Goal: Register for event/course

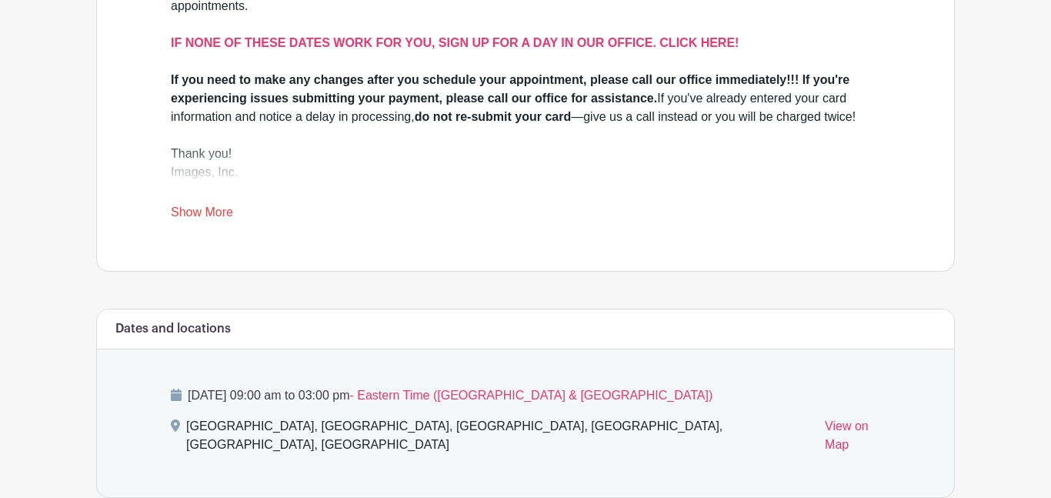
scroll to position [602, 0]
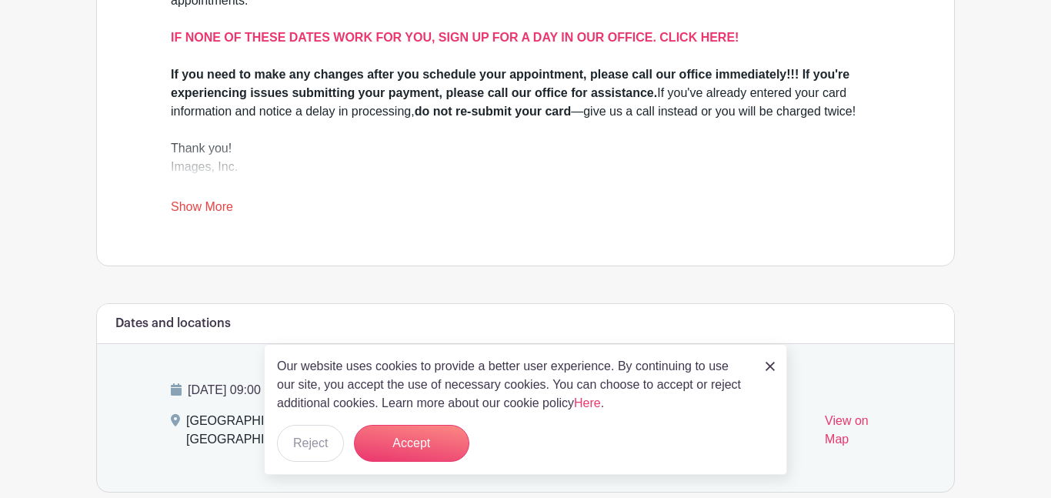
click at [209, 210] on link "Show More" at bounding box center [202, 209] width 62 height 19
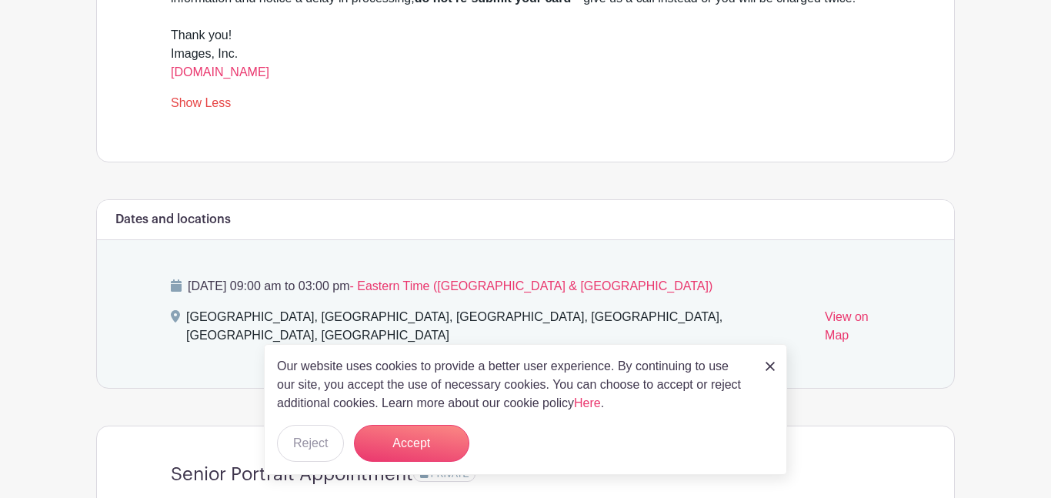
scroll to position [719, 0]
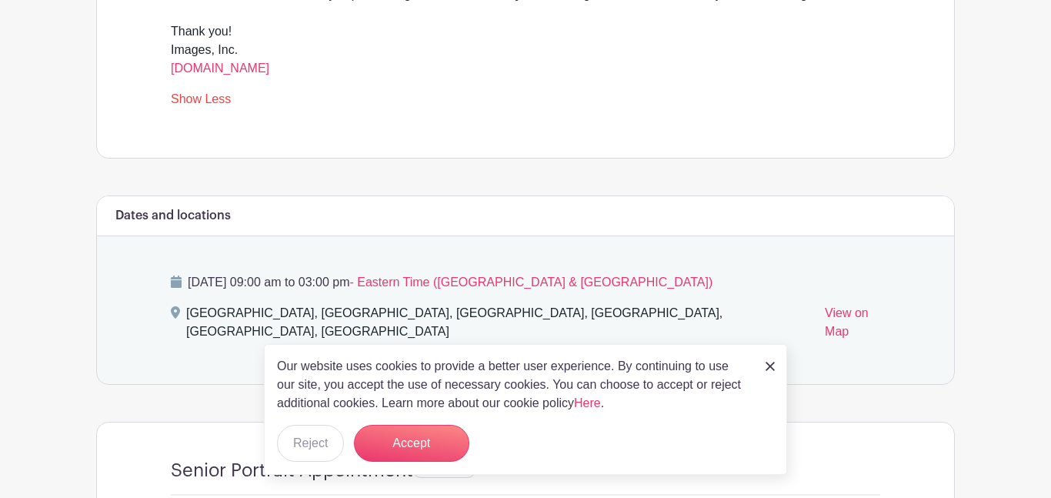
click at [770, 369] on img at bounding box center [770, 366] width 9 height 9
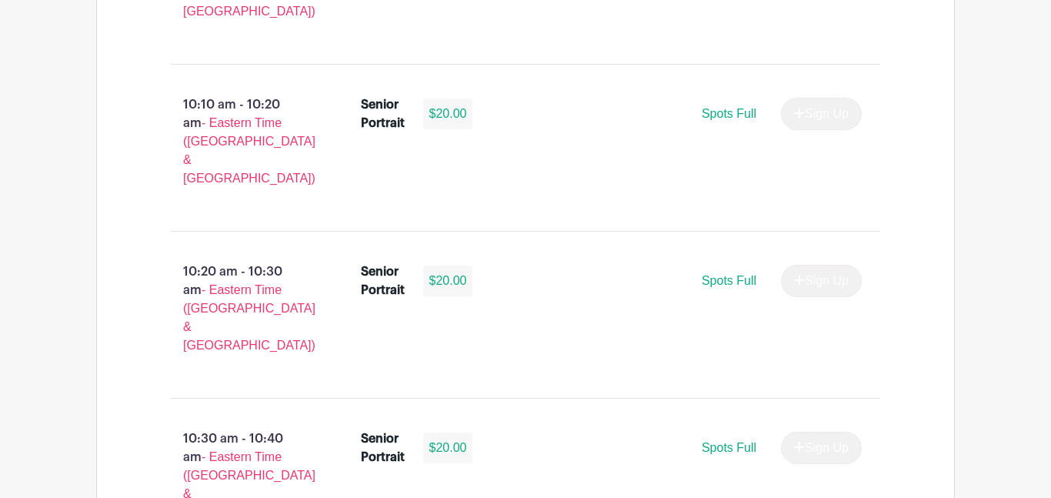
scroll to position [2307, 0]
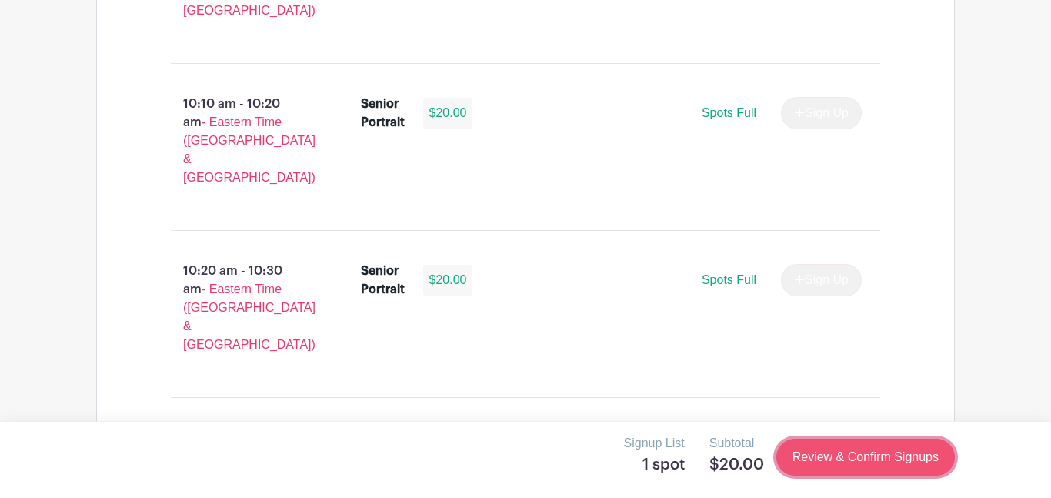
click at [863, 462] on link "Review & Confirm Signups" at bounding box center [865, 457] width 179 height 37
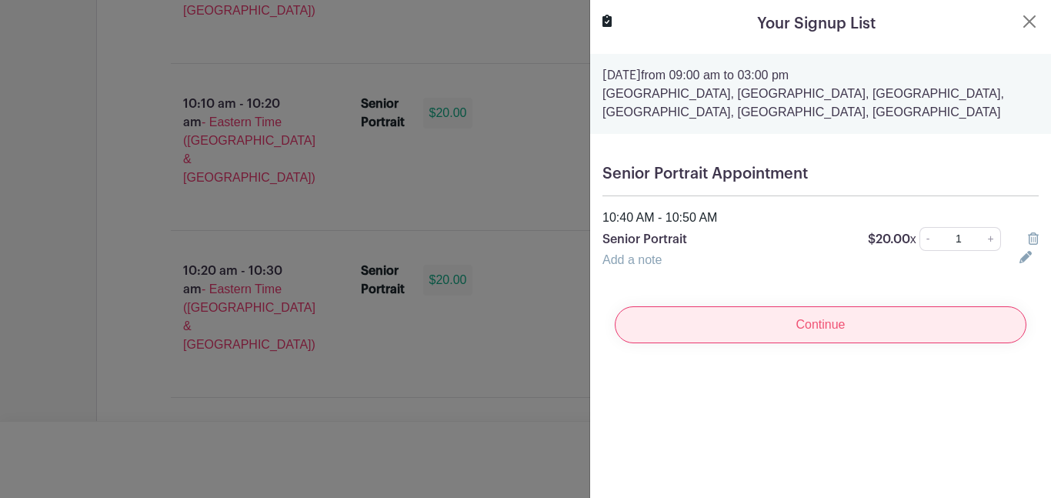
click at [838, 322] on input "Continue" at bounding box center [821, 324] width 412 height 37
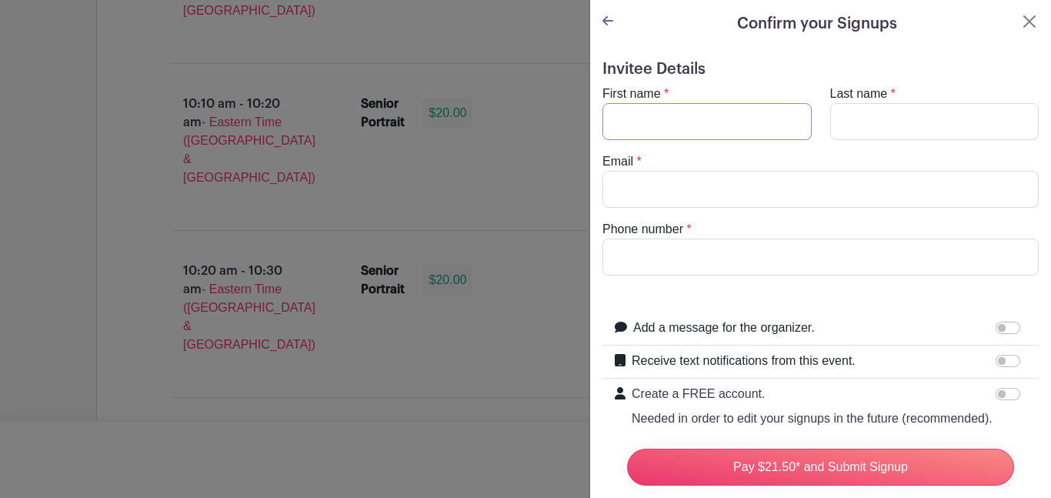
click at [735, 122] on input "First name" at bounding box center [706, 121] width 209 height 37
type input "Alondra"
click at [913, 119] on input "Last name" at bounding box center [934, 121] width 209 height 37
click at [865, 185] on input "Email" at bounding box center [820, 189] width 436 height 37
click at [882, 120] on input "[PERSON_NAME]" at bounding box center [934, 121] width 209 height 37
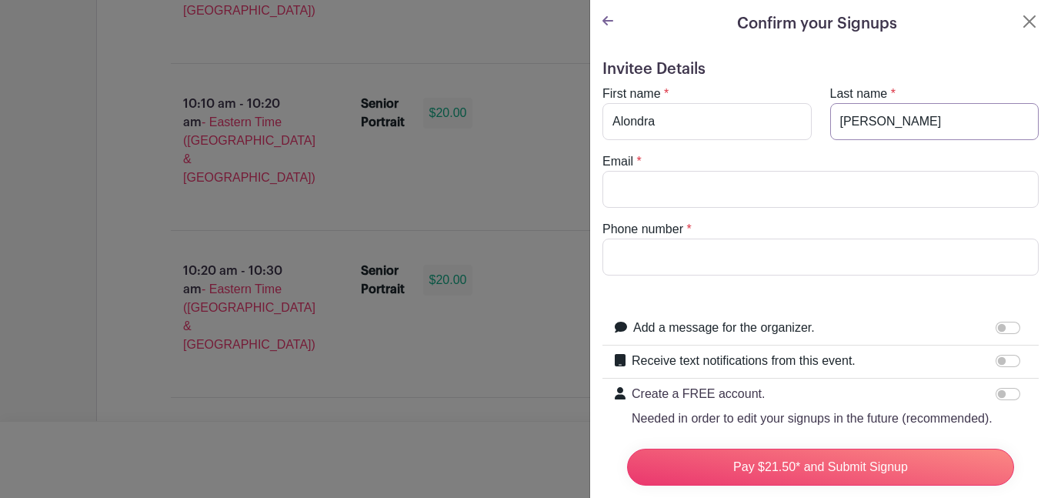
type input "[PERSON_NAME]"
click at [786, 195] on input "Email" at bounding box center [820, 189] width 436 height 37
type input "[EMAIL_ADDRESS][DOMAIN_NAME]"
click at [748, 250] on input "Phone number" at bounding box center [820, 257] width 436 height 37
type input "[PHONE_NUMBER]"
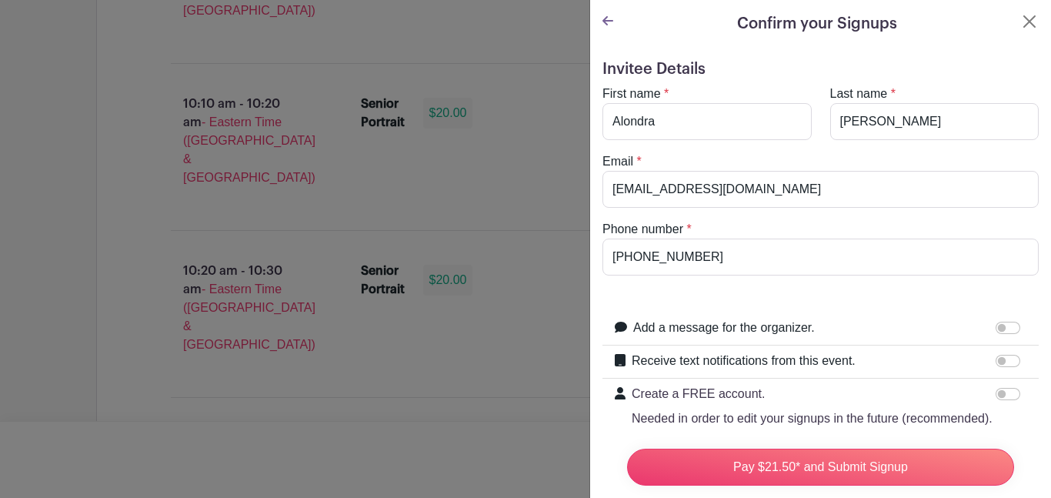
click at [754, 305] on form "Invitee Details First name * [GEOGRAPHIC_DATA] Last name * [PERSON_NAME][GEOGRA…" at bounding box center [820, 346] width 436 height 573
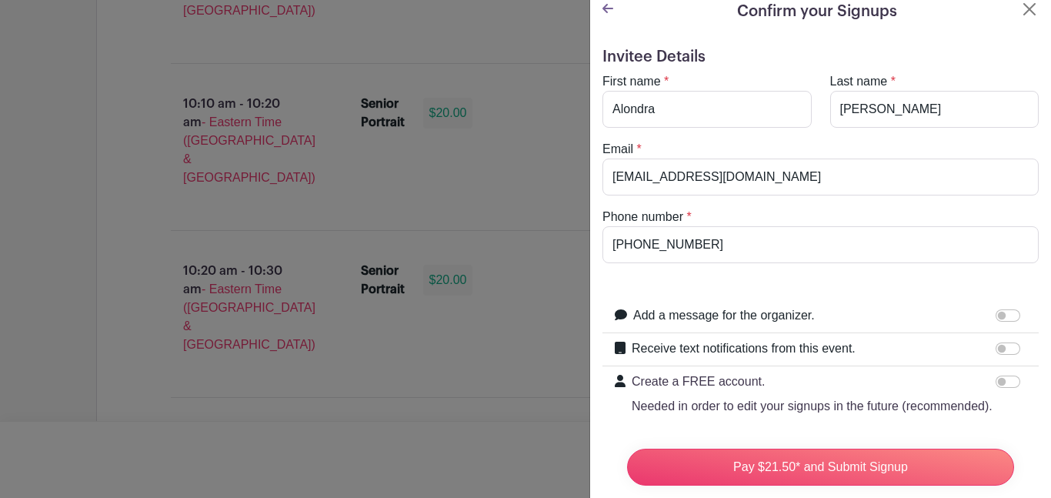
scroll to position [16, 0]
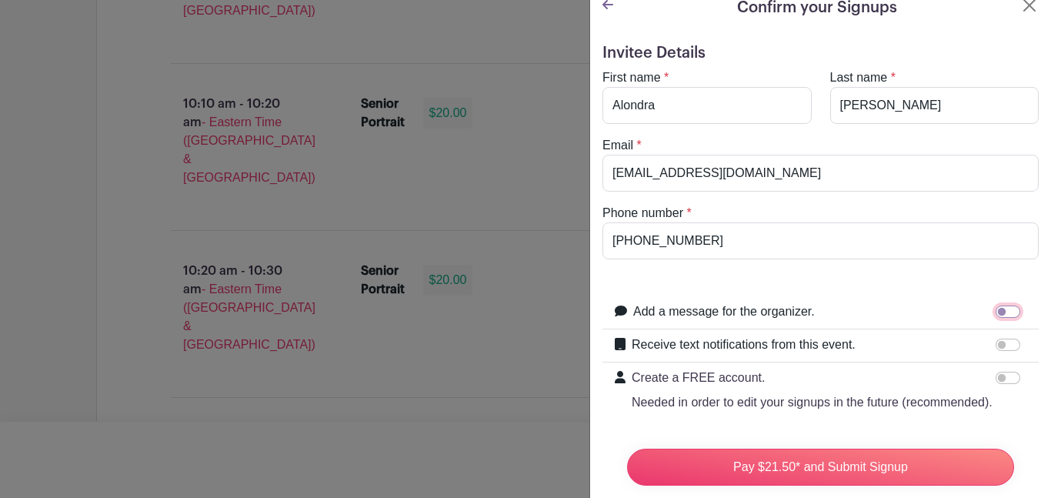
click at [1000, 312] on input "Add a message for the organizer." at bounding box center [1008, 311] width 25 height 12
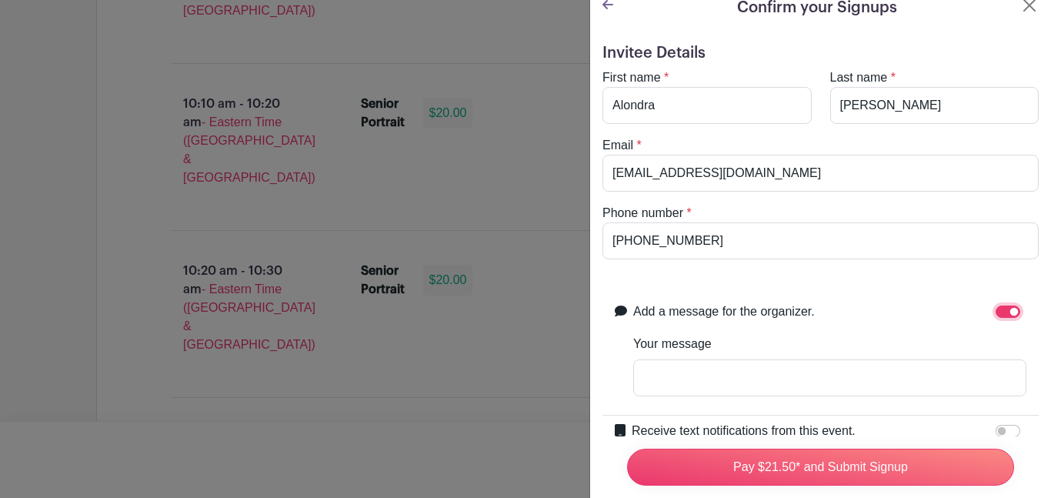
click at [1001, 312] on input "Add a message for the organizer." at bounding box center [1008, 311] width 25 height 12
checkbox input "false"
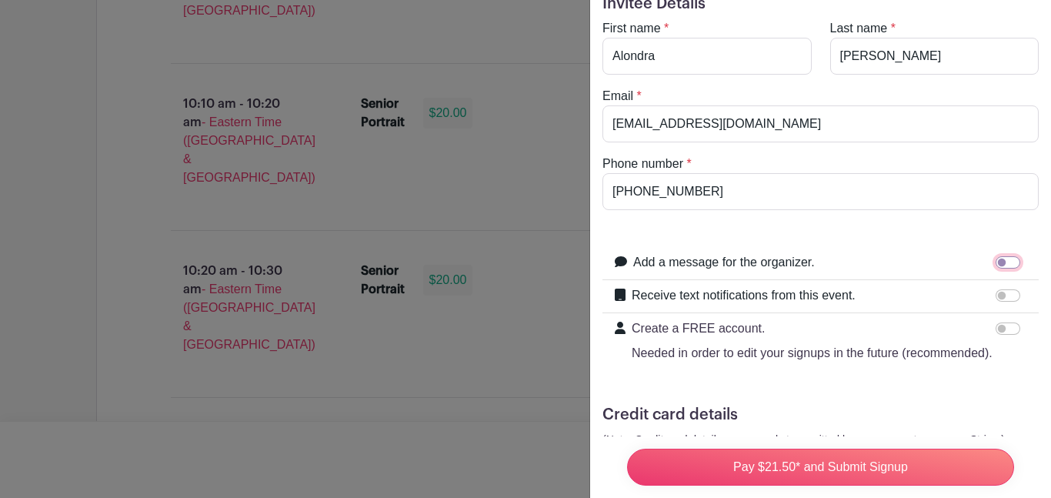
scroll to position [68, 0]
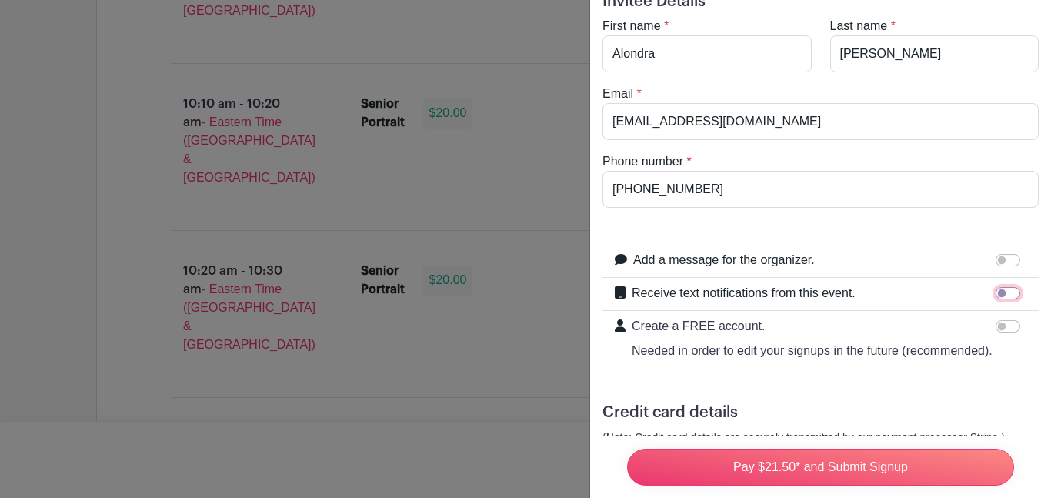
click at [1003, 289] on input "Receive text notifications from this event." at bounding box center [1008, 293] width 25 height 12
checkbox input "true"
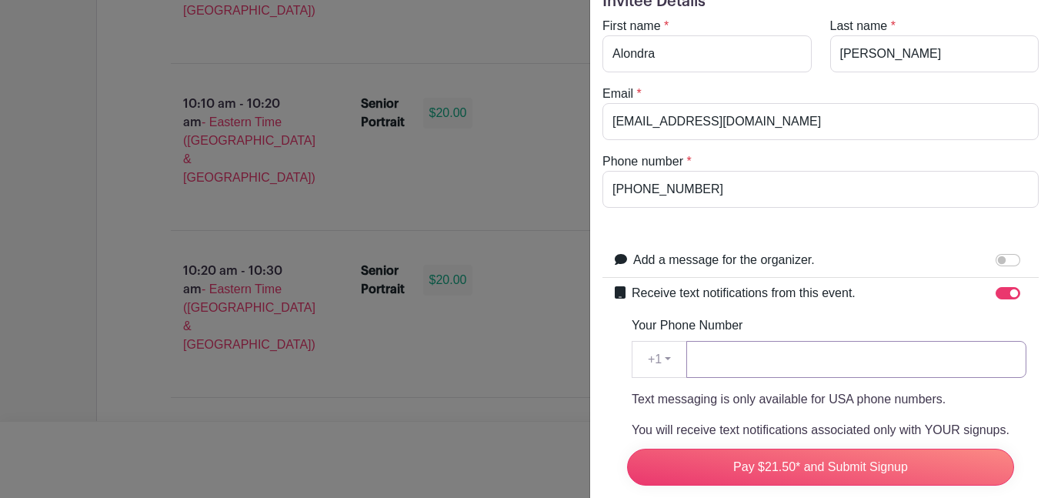
click at [878, 375] on input "Your Phone Number" at bounding box center [856, 359] width 340 height 37
click at [1010, 265] on input "Add a message for the organizer." at bounding box center [1008, 260] width 25 height 12
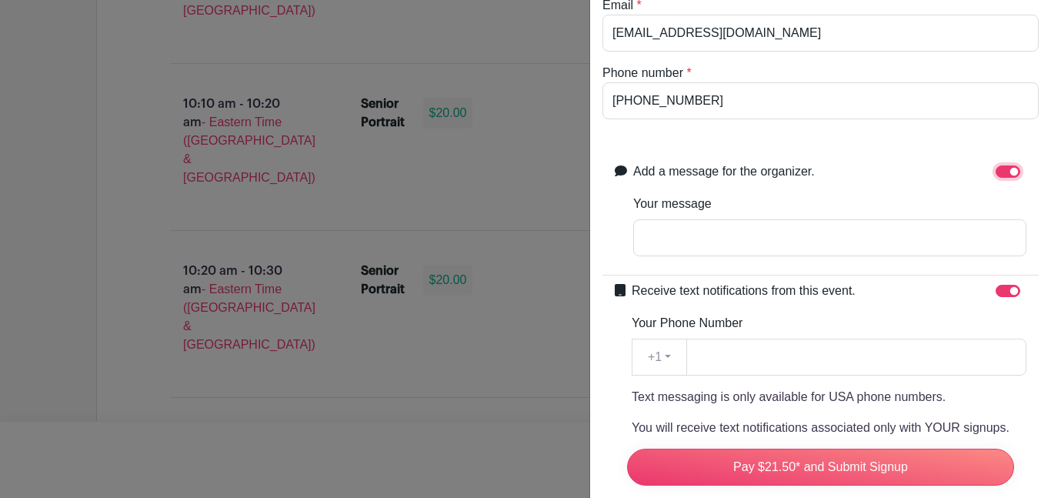
scroll to position [165, 0]
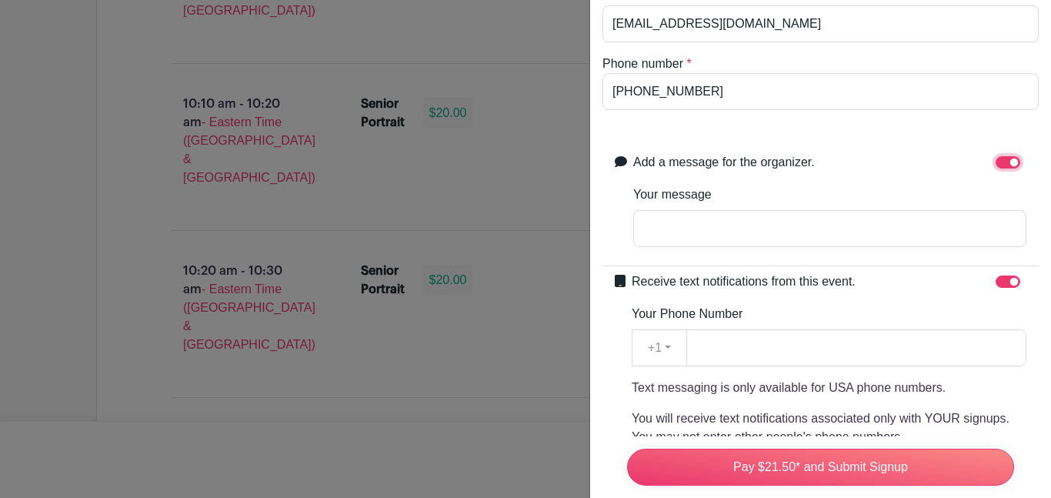
click at [1012, 166] on input "Add a message for the organizer." at bounding box center [1008, 162] width 25 height 12
checkbox input "false"
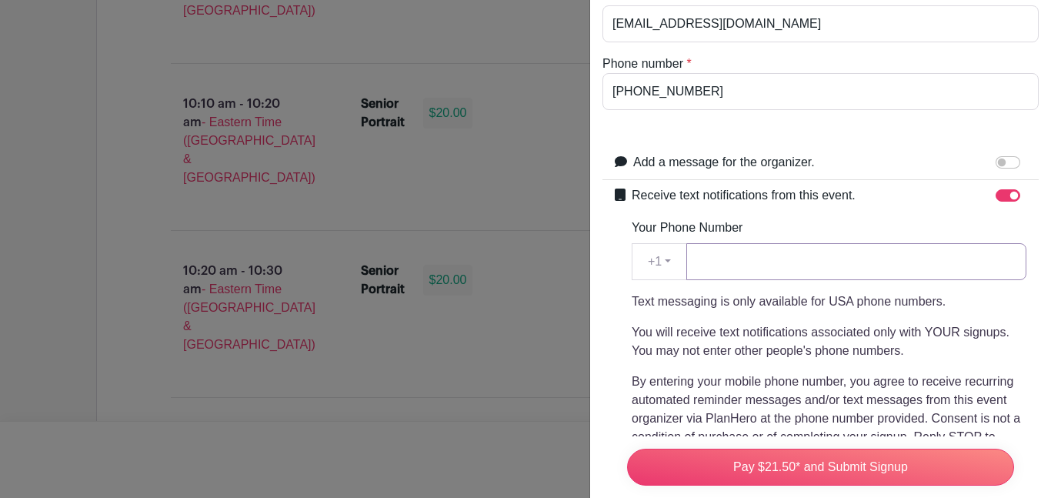
click at [933, 267] on input "Your Phone Number" at bounding box center [856, 261] width 340 height 37
type input "[PHONE_NUMBER]"
click at [878, 241] on div "Your Phone Number +1 +1 [PHONE_NUMBER] Text messaging is only available for USA…" at bounding box center [829, 351] width 395 height 265
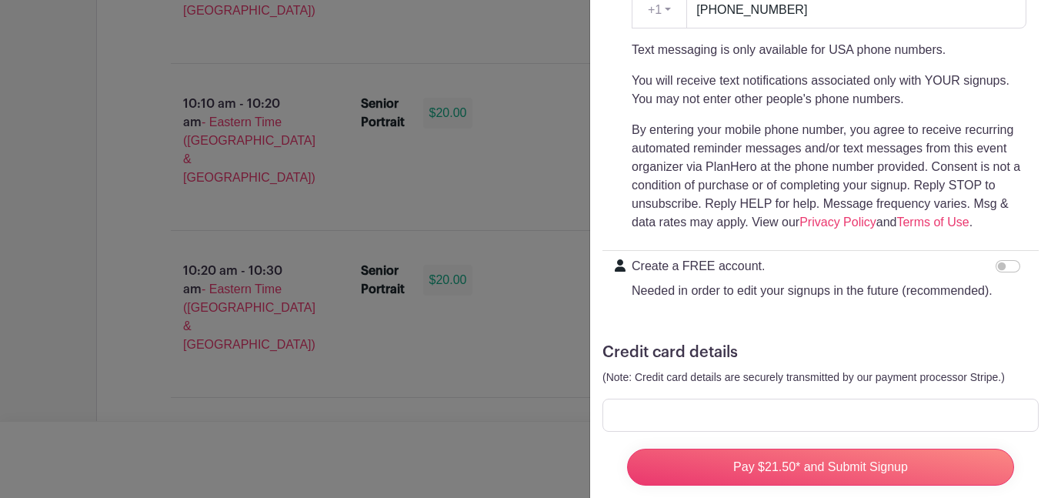
scroll to position [449, 0]
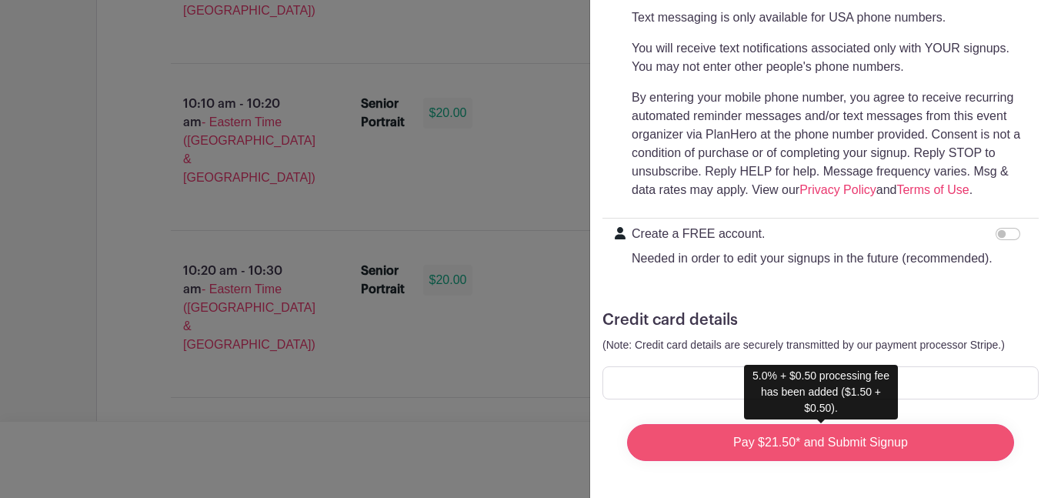
click at [866, 446] on input "Pay $21.50* and Submit Signup" at bounding box center [820, 442] width 387 height 37
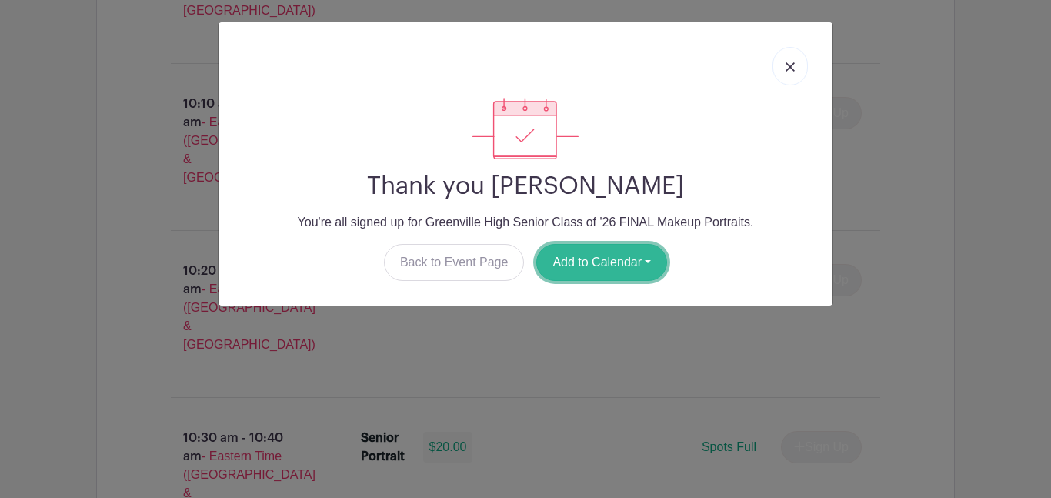
click at [618, 265] on button "Add to Calendar" at bounding box center [601, 262] width 131 height 37
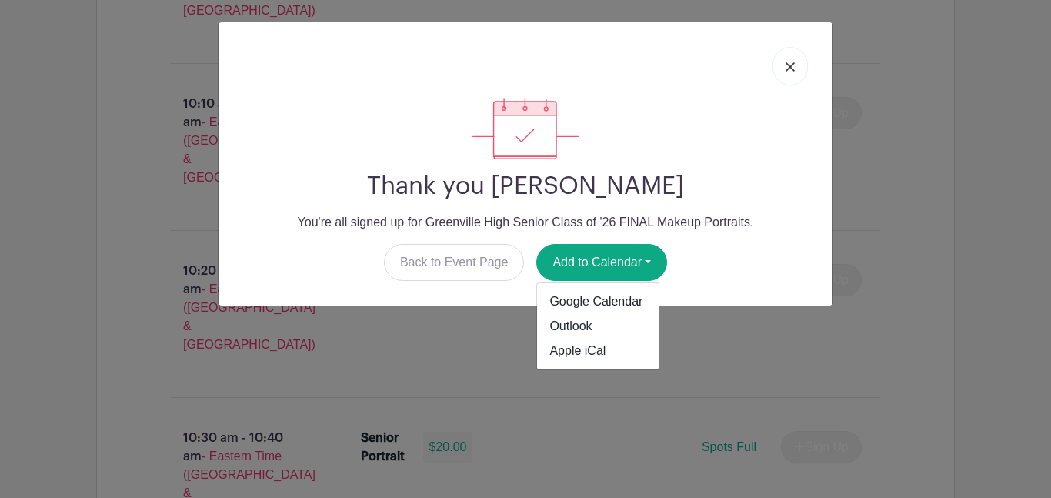
click at [732, 162] on div "Thank you [PERSON_NAME] You're all signed up for Greenville High Senior Class o…" at bounding box center [525, 189] width 589 height 183
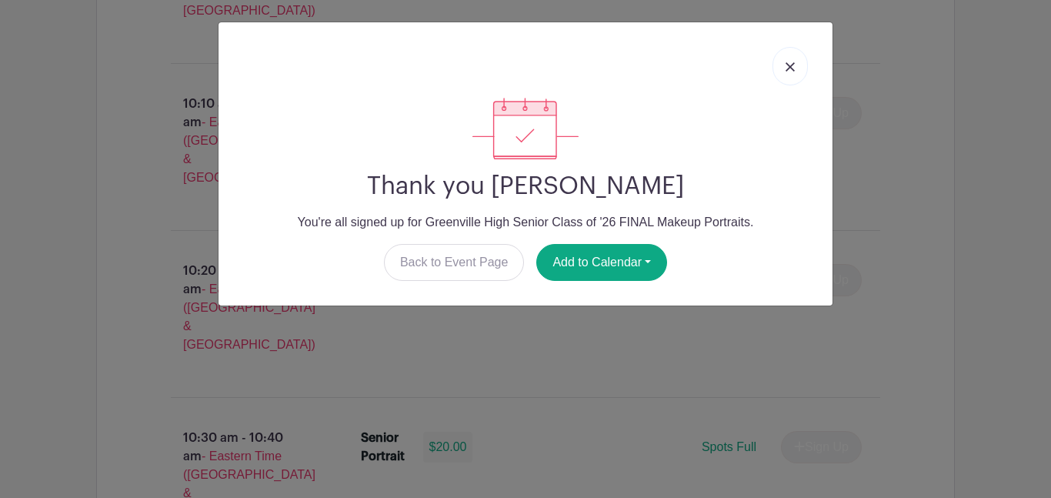
click at [792, 58] on link at bounding box center [789, 66] width 35 height 38
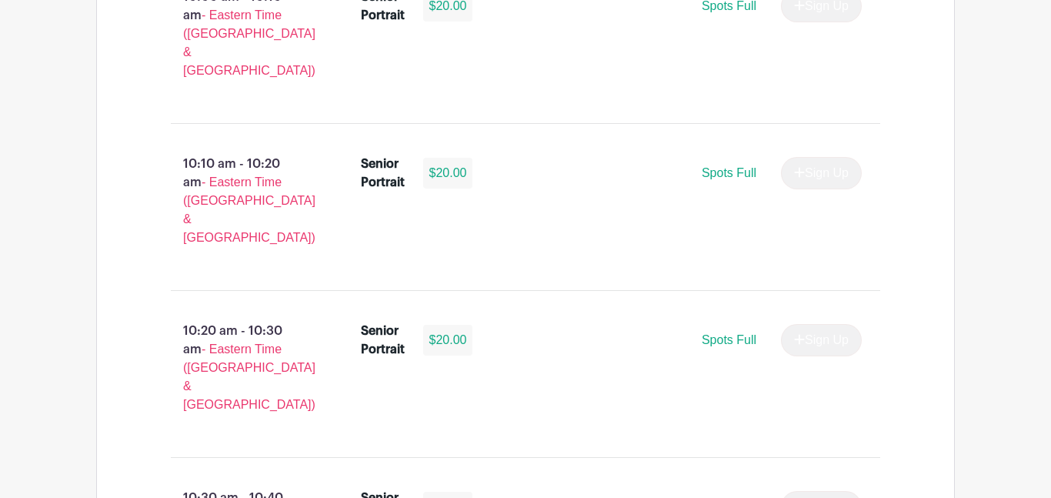
scroll to position [2211, 0]
